Goal: Task Accomplishment & Management: Use online tool/utility

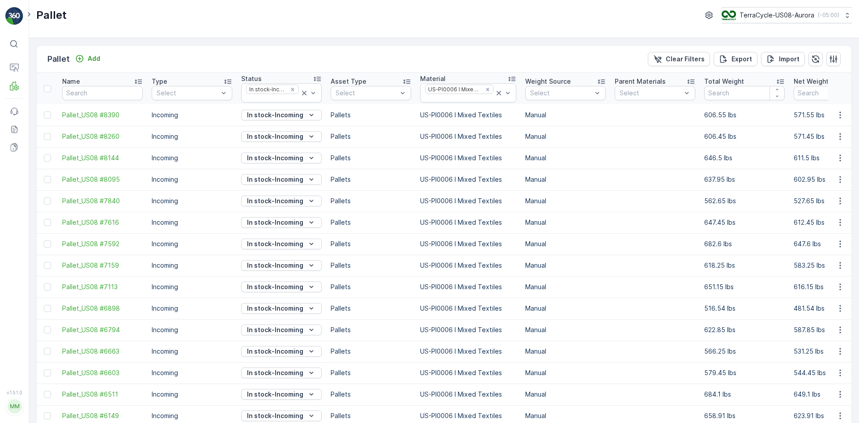
scroll to position [106, 0]
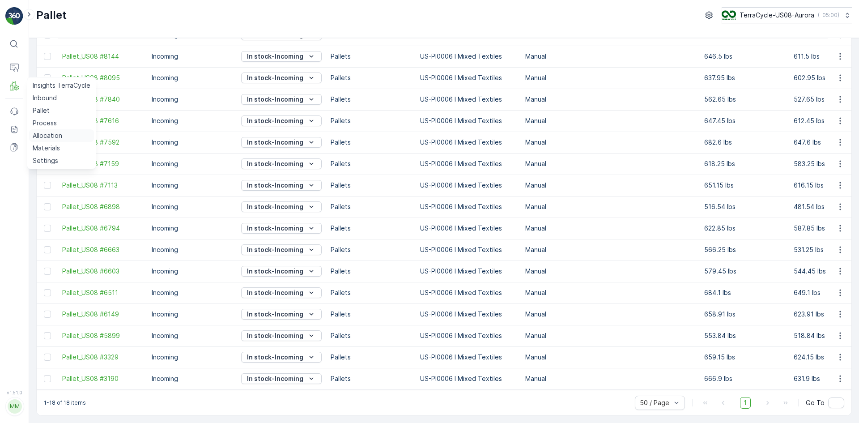
click at [45, 136] on p "Allocation" at bounding box center [48, 135] width 30 height 9
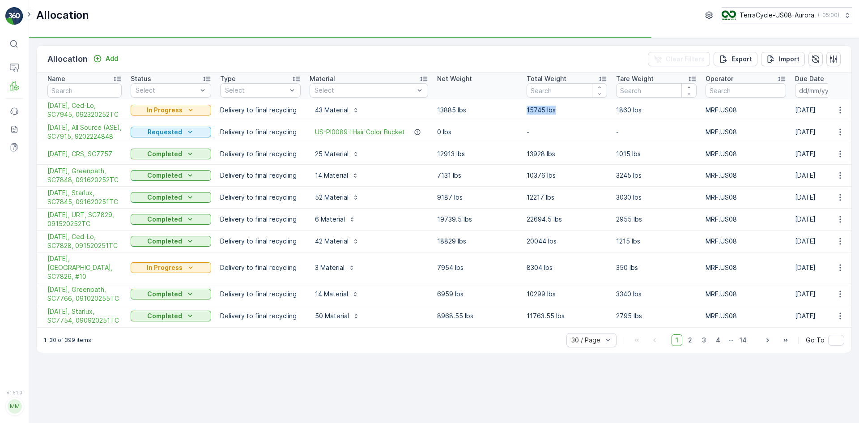
drag, startPoint x: 526, startPoint y: 110, endPoint x: 556, endPoint y: 113, distance: 31.0
click at [556, 113] on td "15745 lbs" at bounding box center [566, 110] width 89 height 22
copy p "15745 lbs"
click at [838, 112] on icon "button" at bounding box center [840, 110] width 9 height 9
click at [824, 159] on span "Create Delivery Note" at bounding box center [824, 161] width 64 height 9
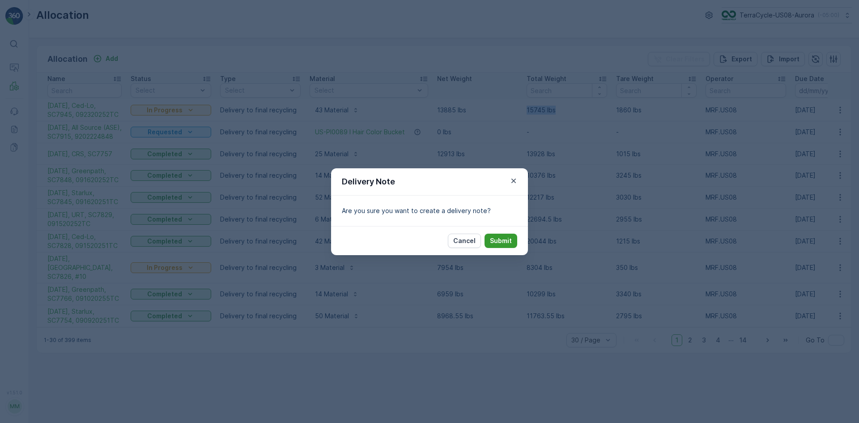
click at [495, 238] on p "Submit" at bounding box center [501, 240] width 22 height 9
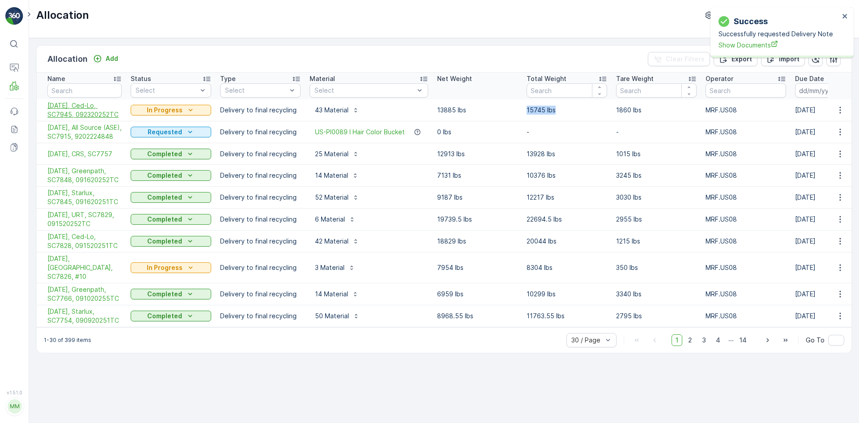
click at [102, 109] on span "[DATE], Ced-Lo, SC7945, 092320252TC" at bounding box center [84, 110] width 74 height 18
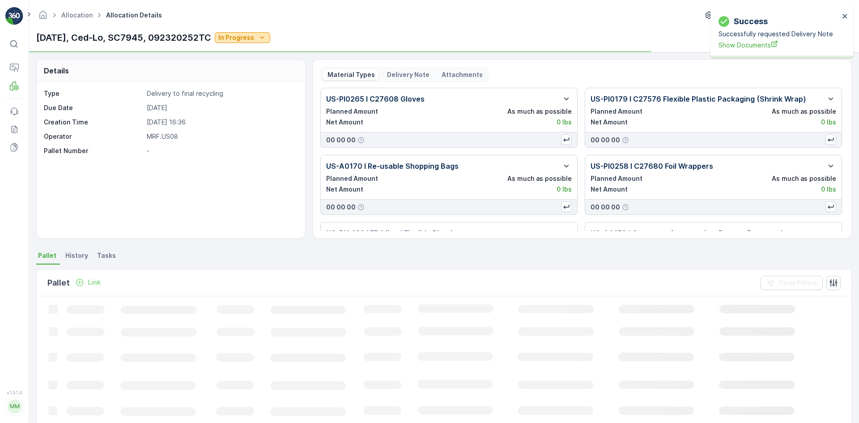
click at [254, 39] on p "In Progress" at bounding box center [236, 37] width 36 height 9
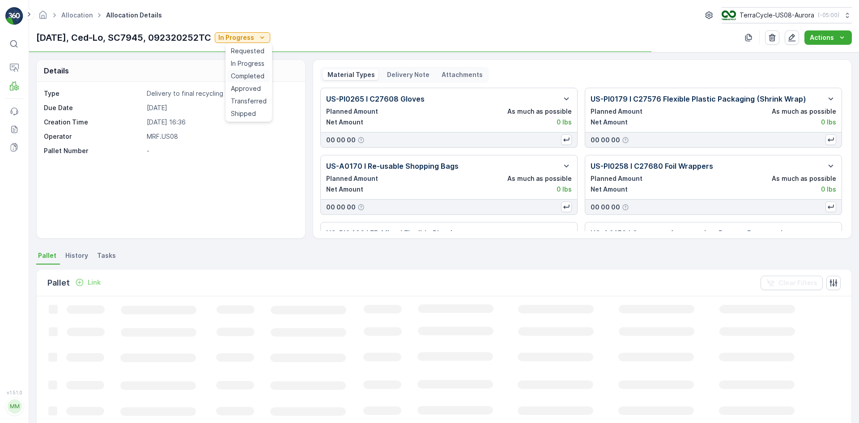
click at [241, 72] on span "Completed" at bounding box center [248, 76] width 34 height 9
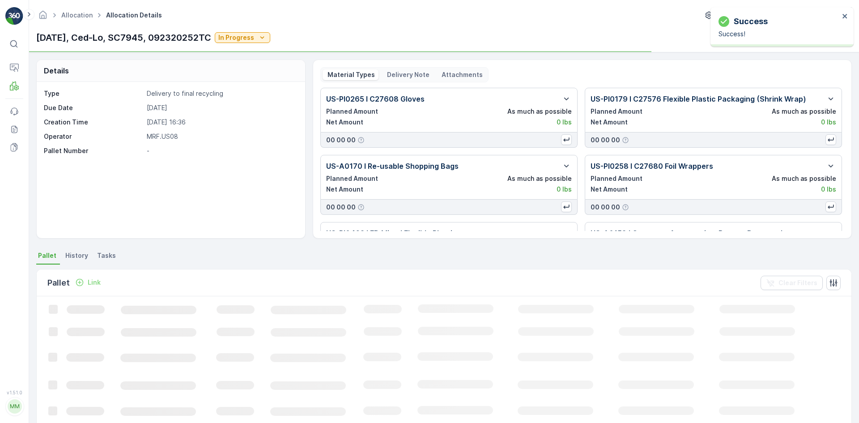
click at [389, 76] on p "Delivery Note" at bounding box center [408, 74] width 44 height 9
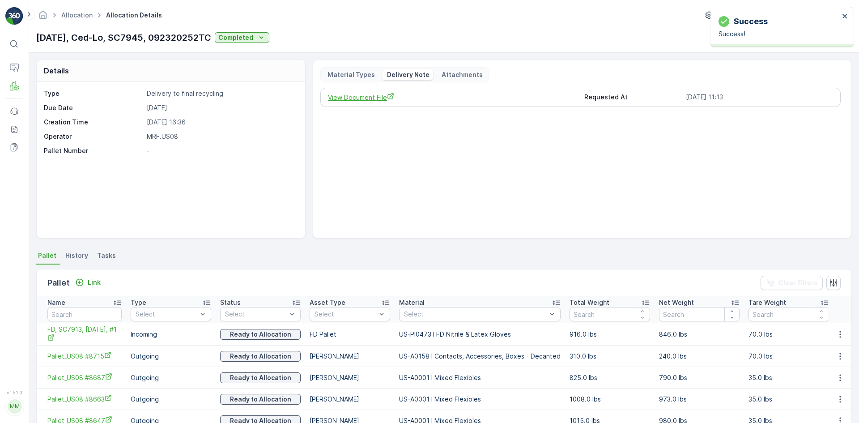
click at [383, 98] on span "View Document File" at bounding box center [452, 97] width 249 height 9
